Goal: Task Accomplishment & Management: Use online tool/utility

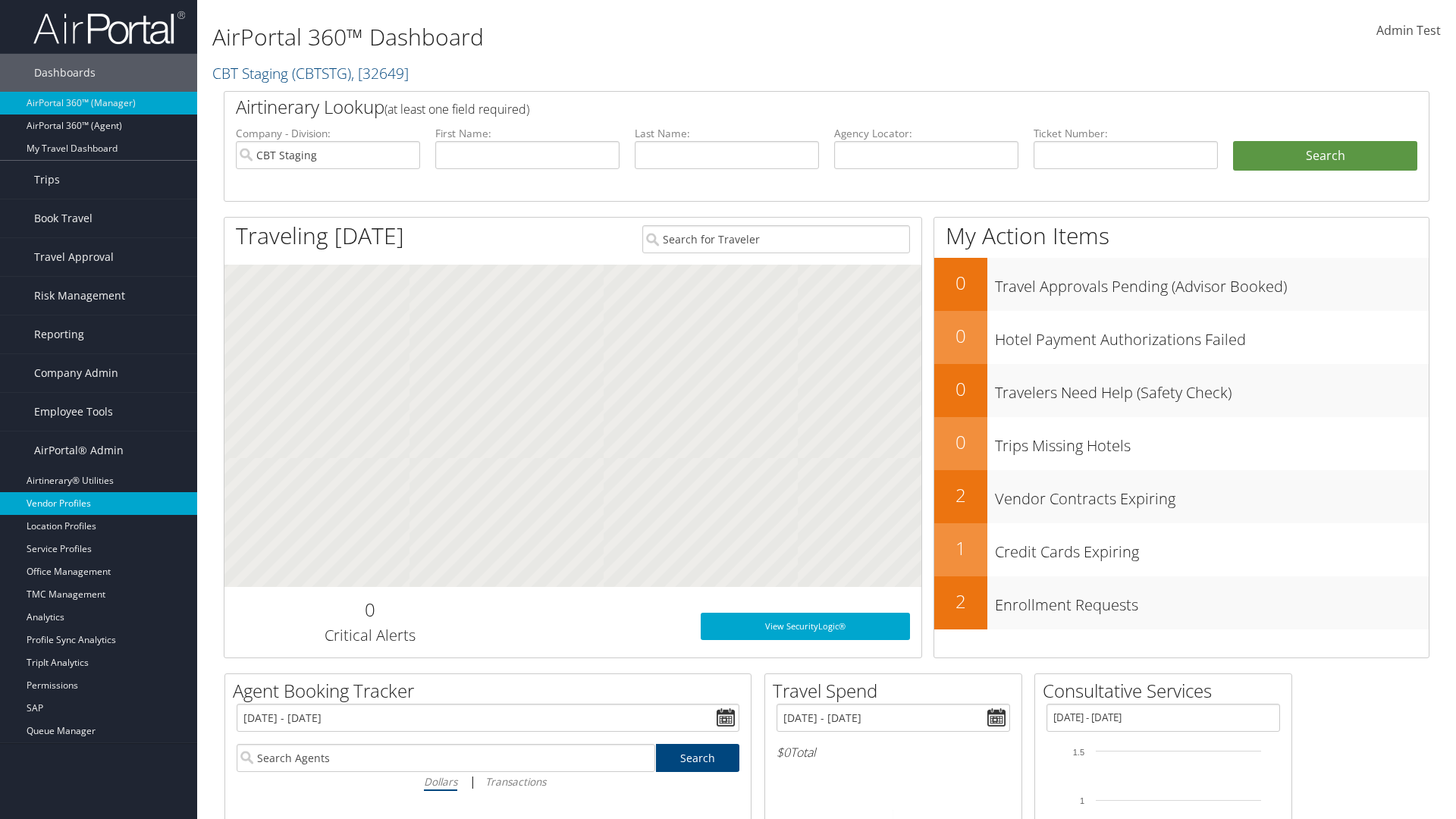
click at [99, 504] on link "Vendor Profiles" at bounding box center [99, 504] width 197 height 22
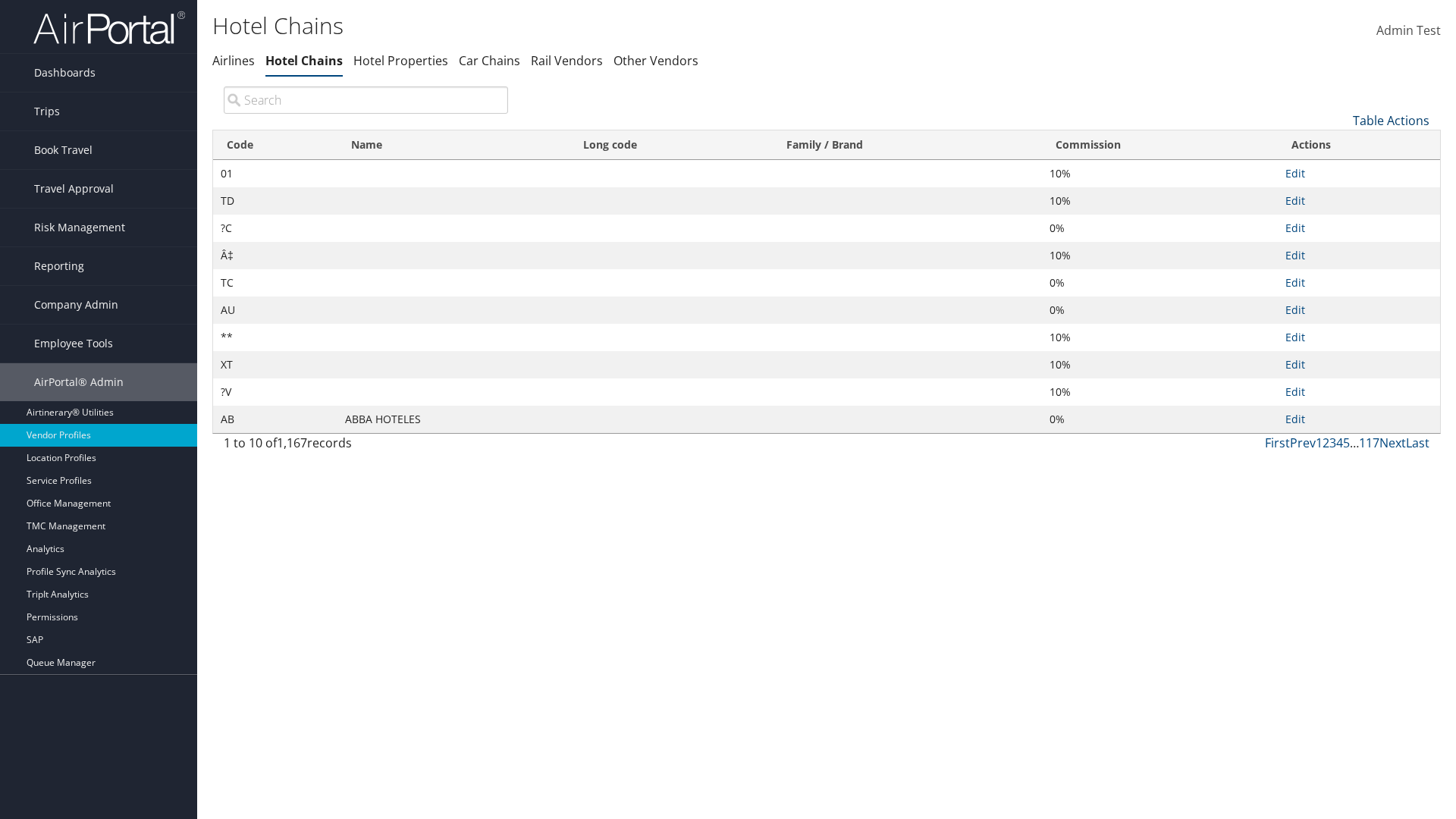
click at [1391, 120] on link "Table Actions" at bounding box center [1392, 120] width 77 height 17
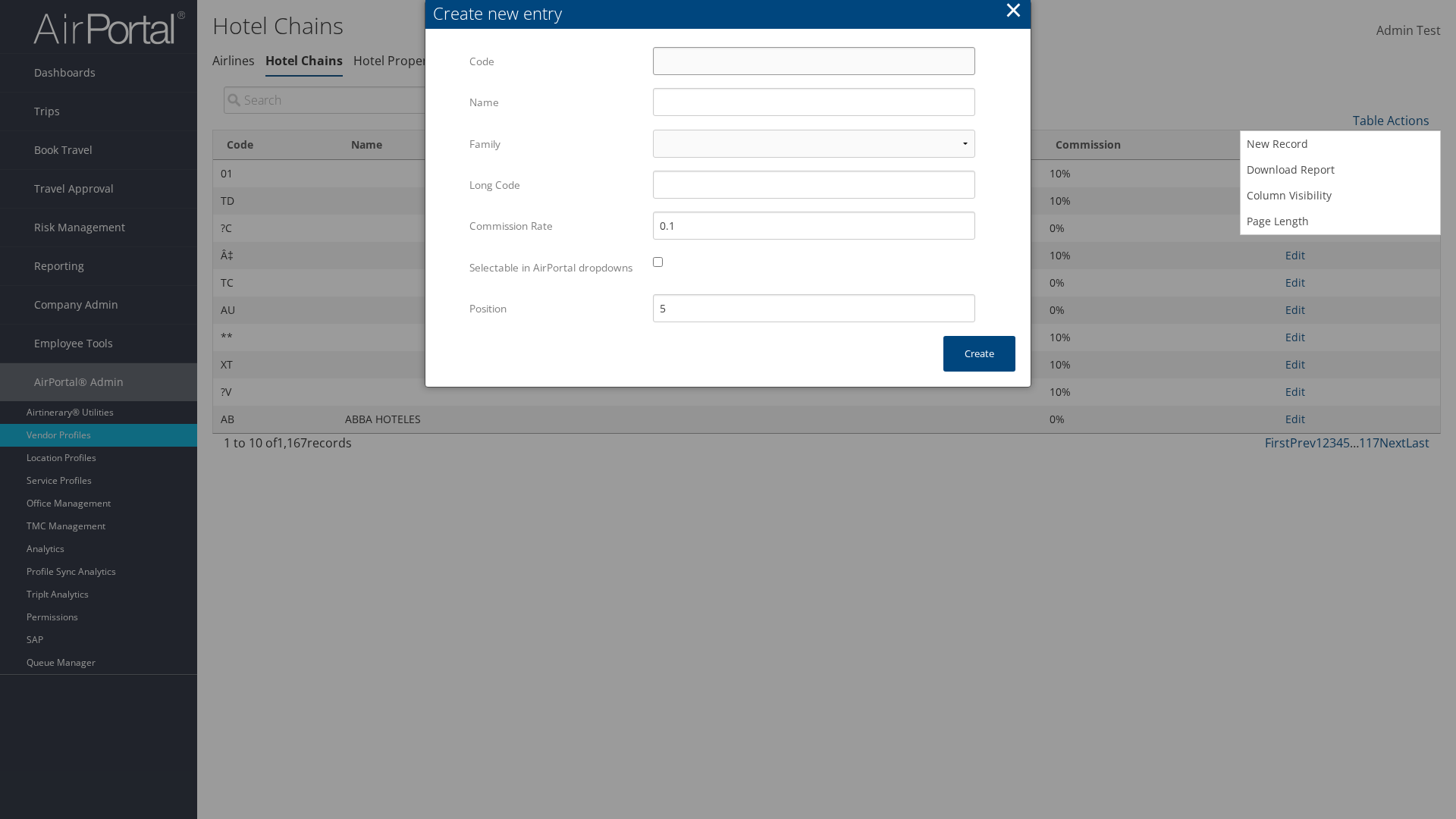
click at [814, 61] on input "Code" at bounding box center [814, 61] width 323 height 28
type input "]9"
type input "Yotel"
click at [814, 102] on input "Yotel" at bounding box center [814, 102] width 323 height 28
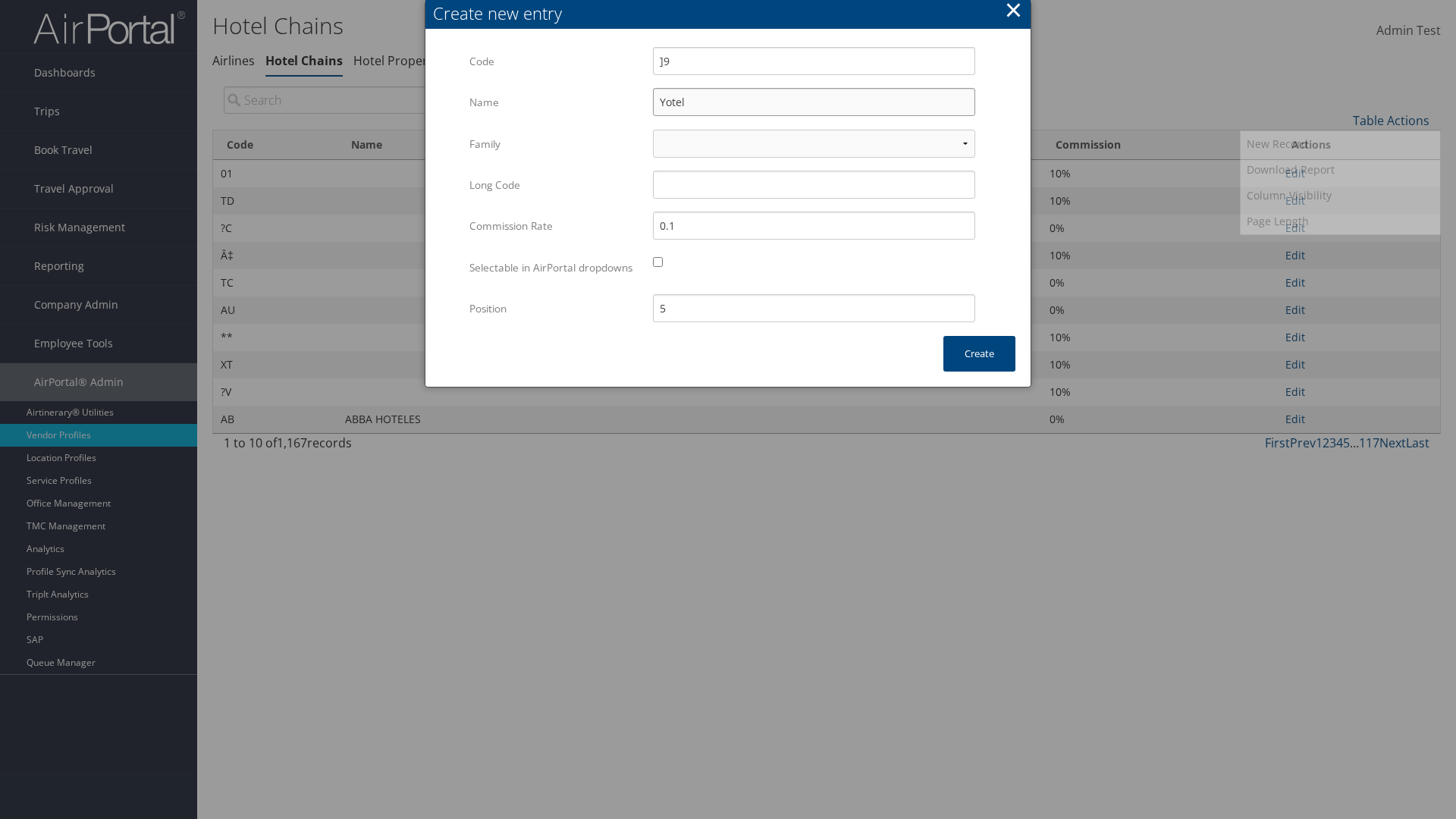
type input "]9"
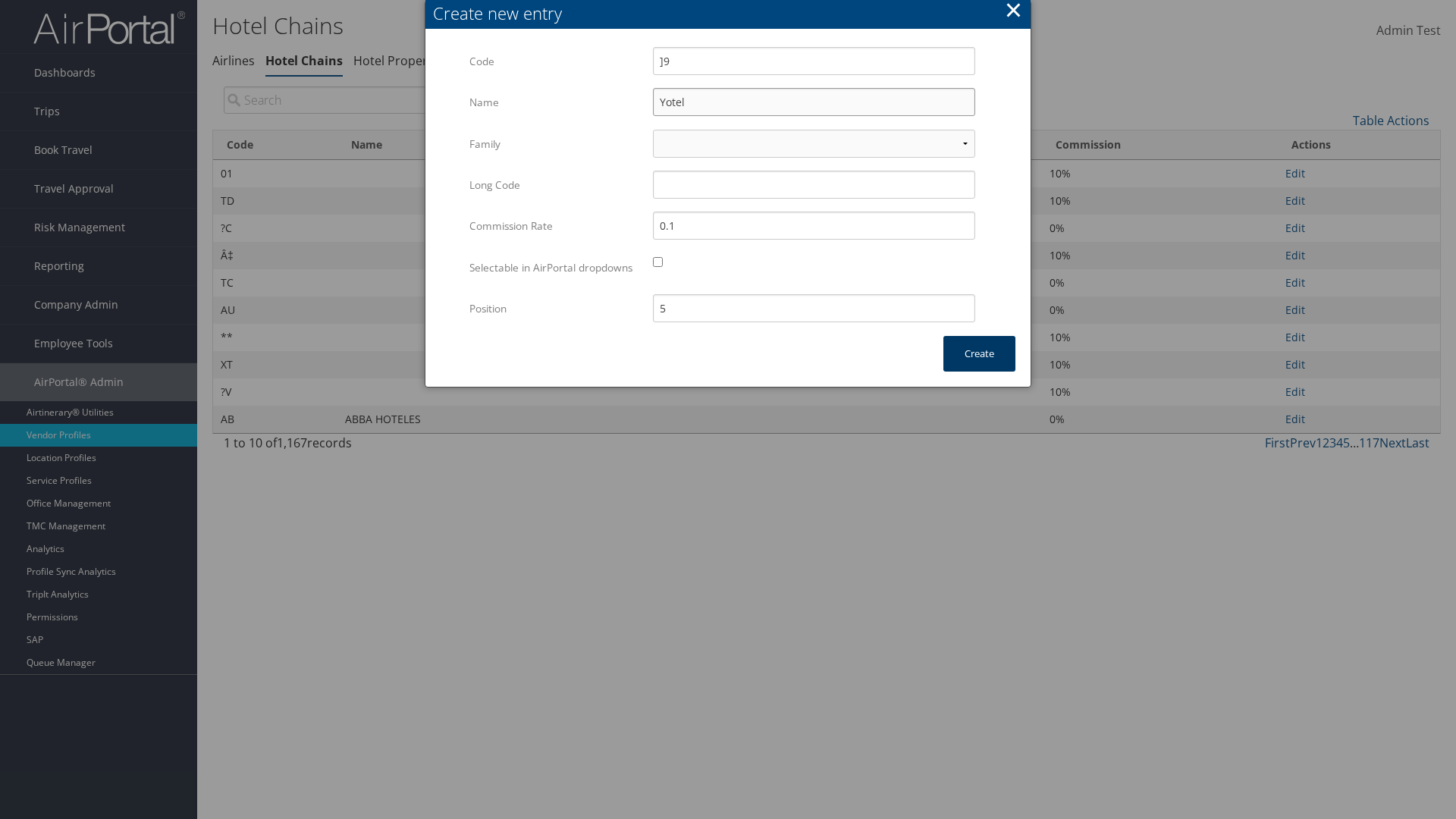
type input "Yotel"
click at [979, 368] on button "Create" at bounding box center [979, 354] width 72 height 36
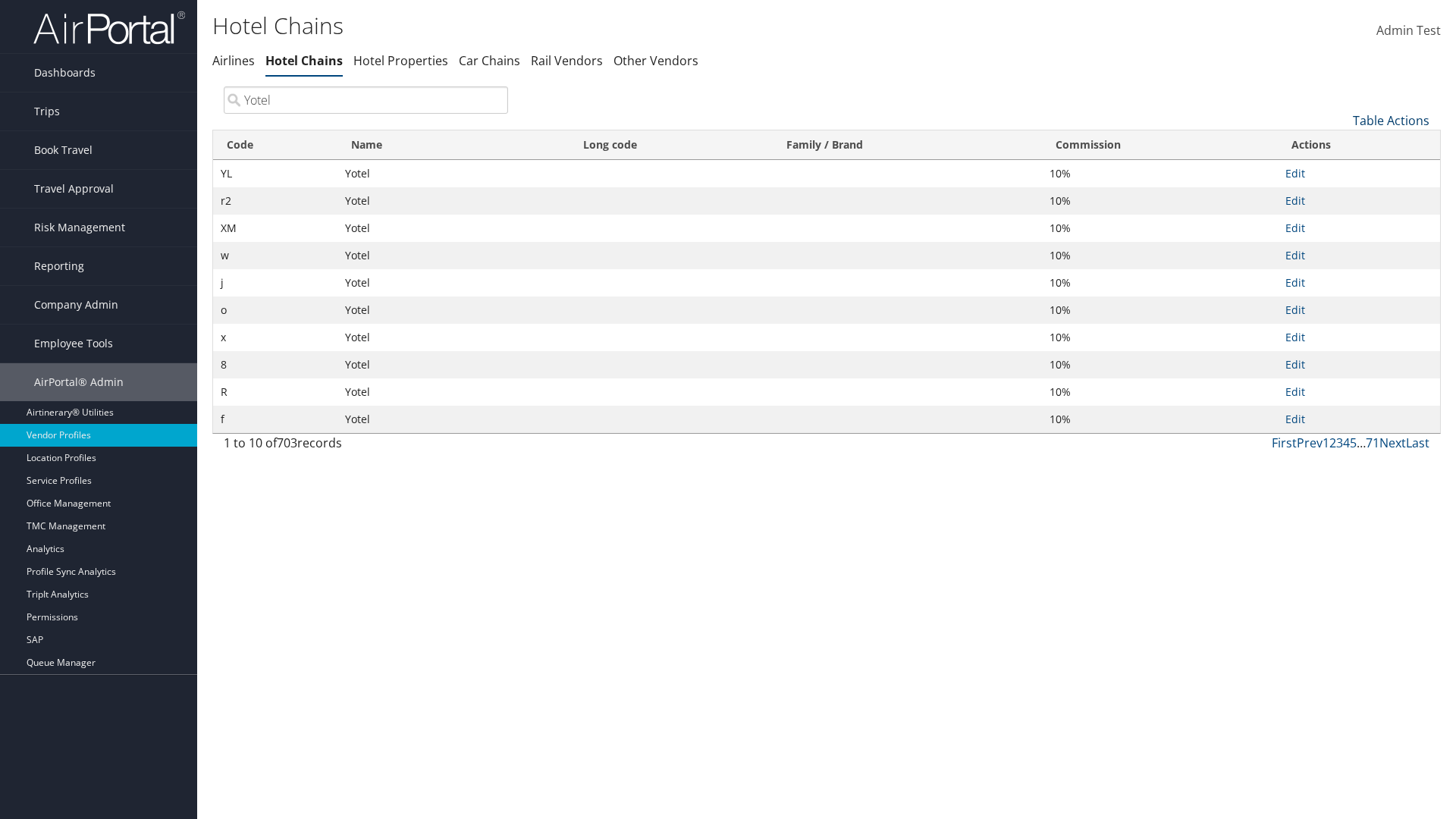
type input "Yotel"
click at [1391, 120] on link "Table Actions" at bounding box center [1392, 120] width 77 height 17
click at [1340, 145] on link "Code" at bounding box center [1340, 146] width 199 height 26
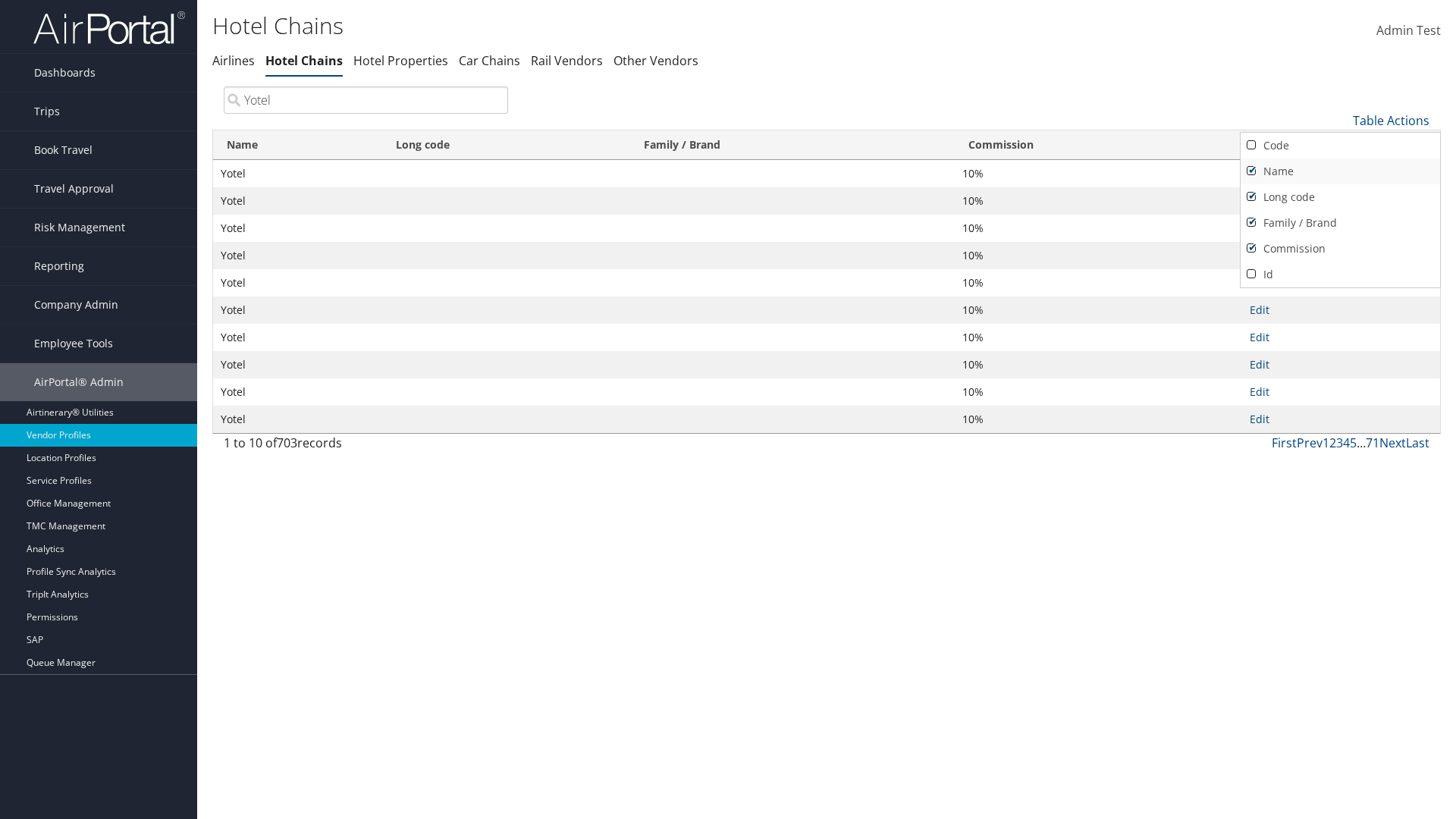
click at [1340, 171] on link "Name" at bounding box center [1340, 171] width 199 height 26
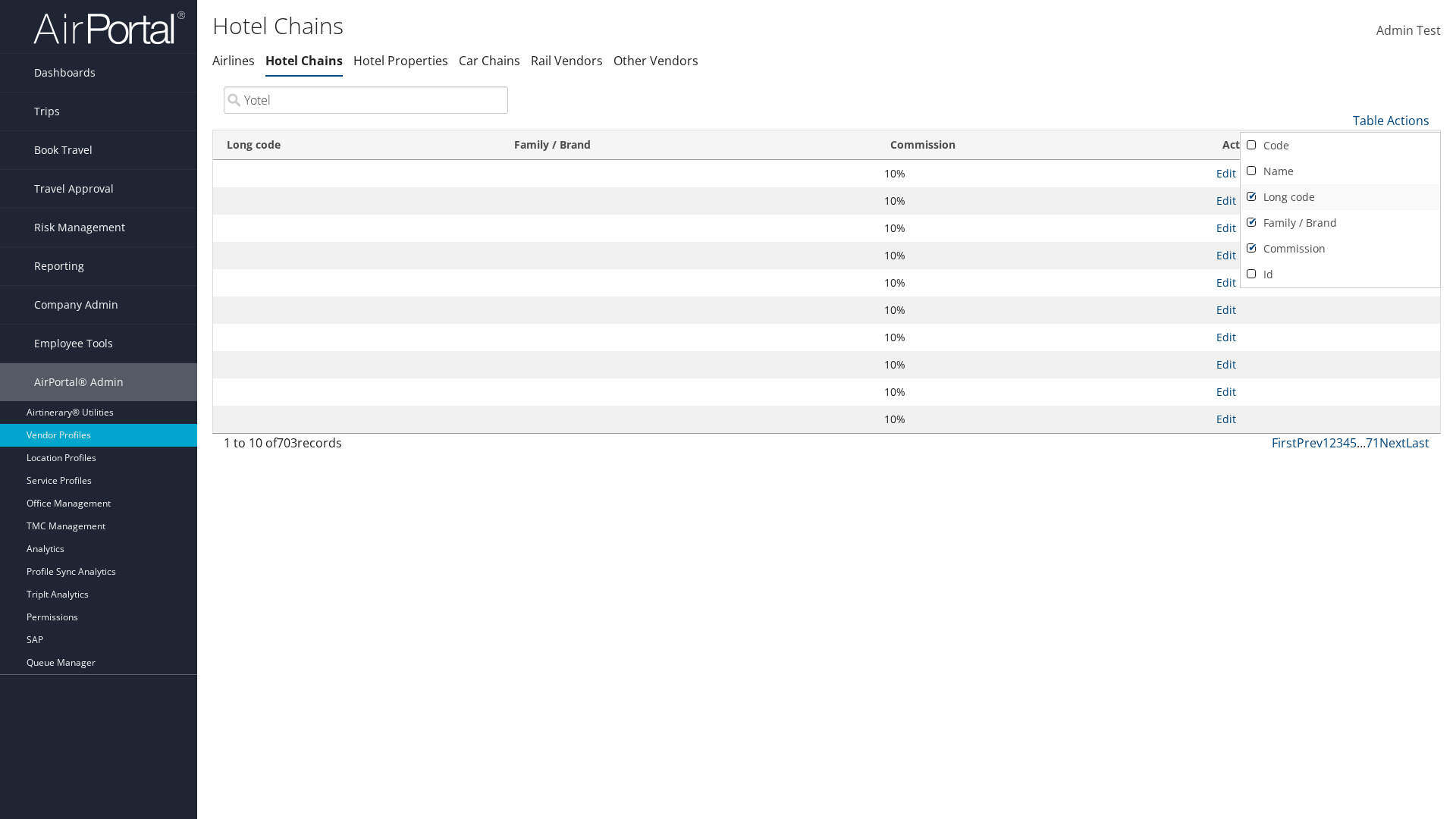
click at [1340, 196] on link "Long code" at bounding box center [1340, 197] width 199 height 26
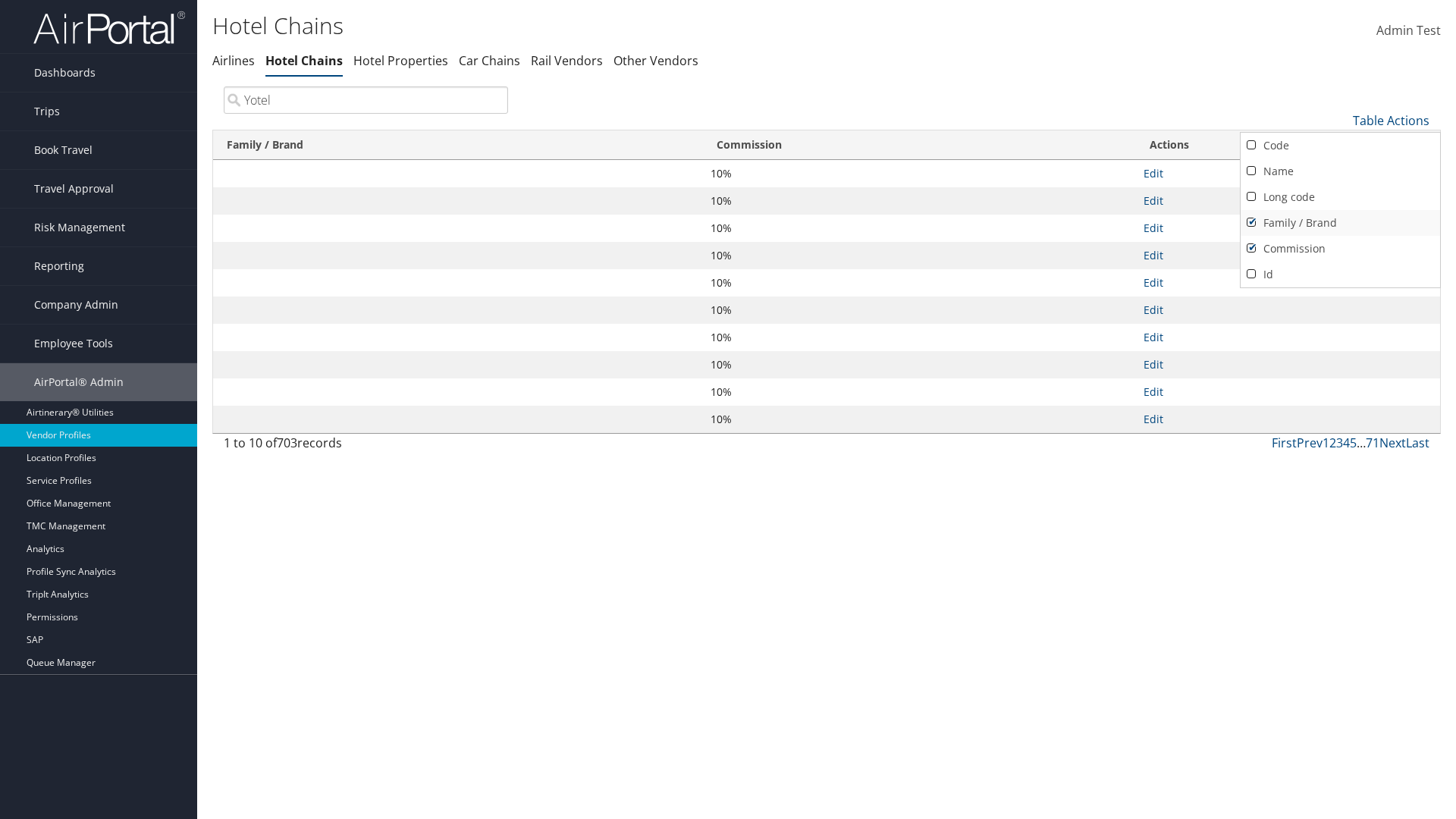
click at [1340, 222] on link "Family / Brand" at bounding box center [1340, 223] width 199 height 26
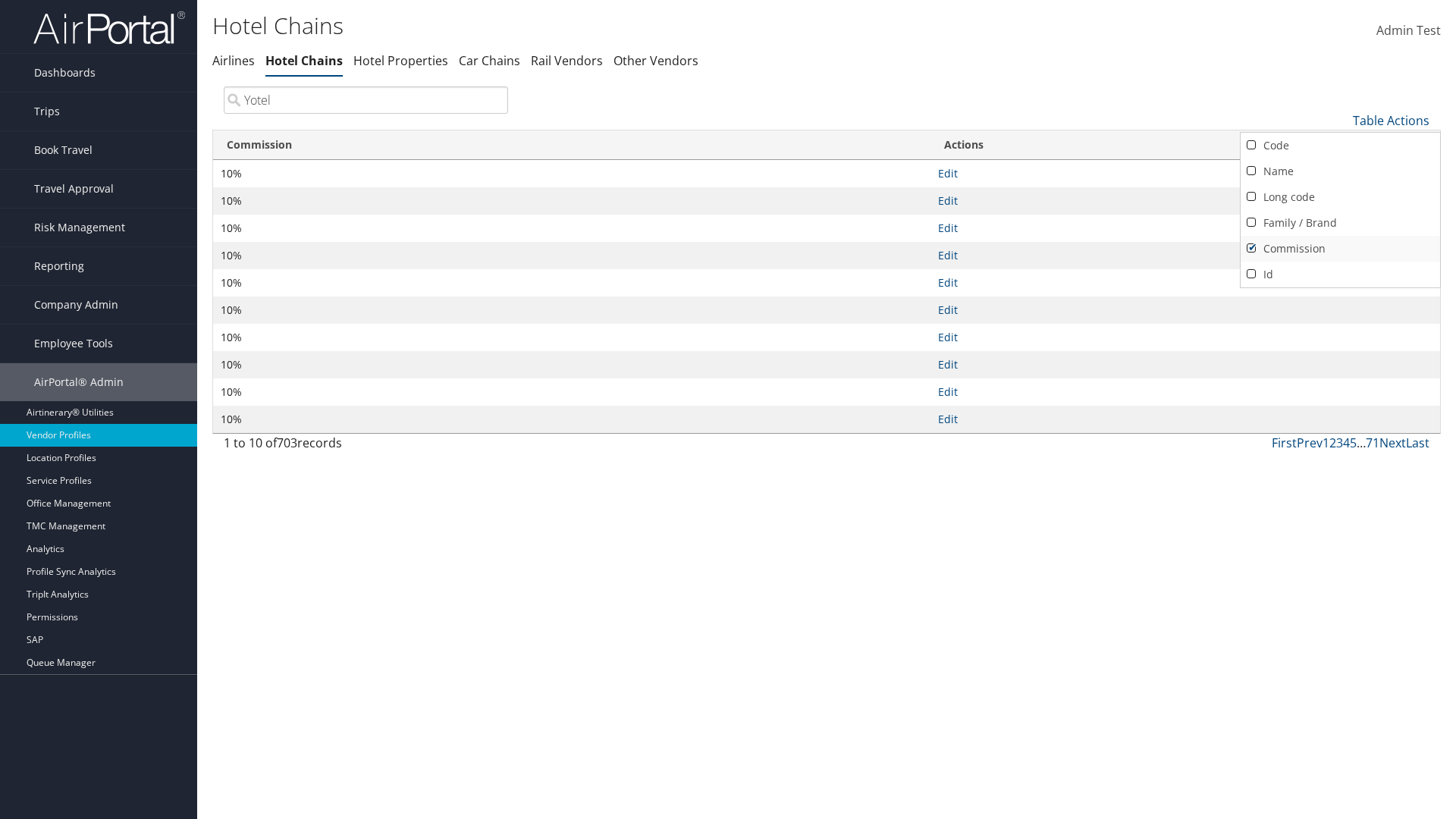
click at [1340, 248] on link "Commission" at bounding box center [1340, 249] width 199 height 26
click at [728, 409] on div at bounding box center [728, 409] width 1456 height 819
click at [1391, 120] on link "Table Actions" at bounding box center [1392, 120] width 77 height 17
